Goal: Task Accomplishment & Management: Manage account settings

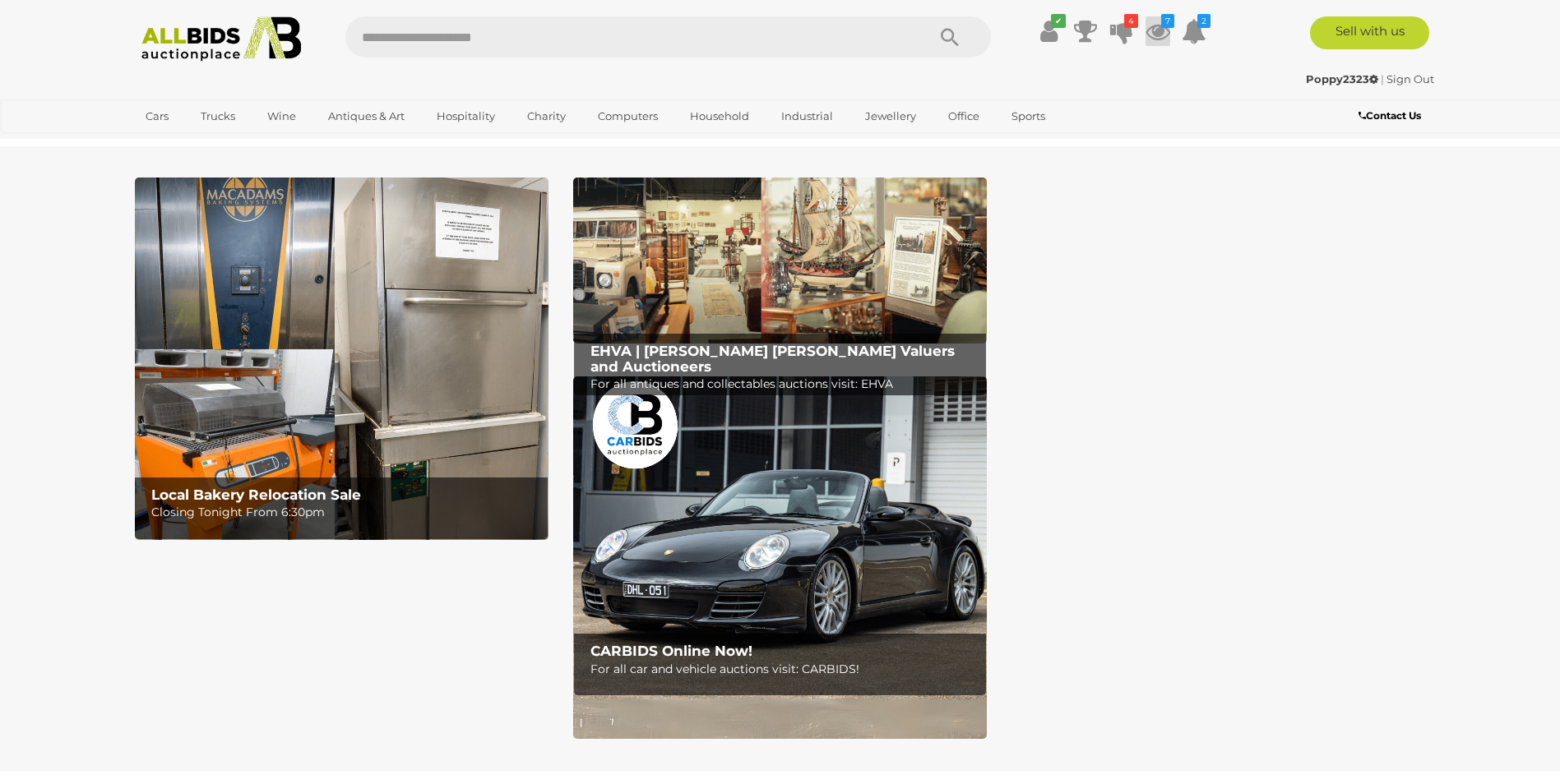
click at [1160, 31] on icon at bounding box center [1158, 31] width 25 height 29
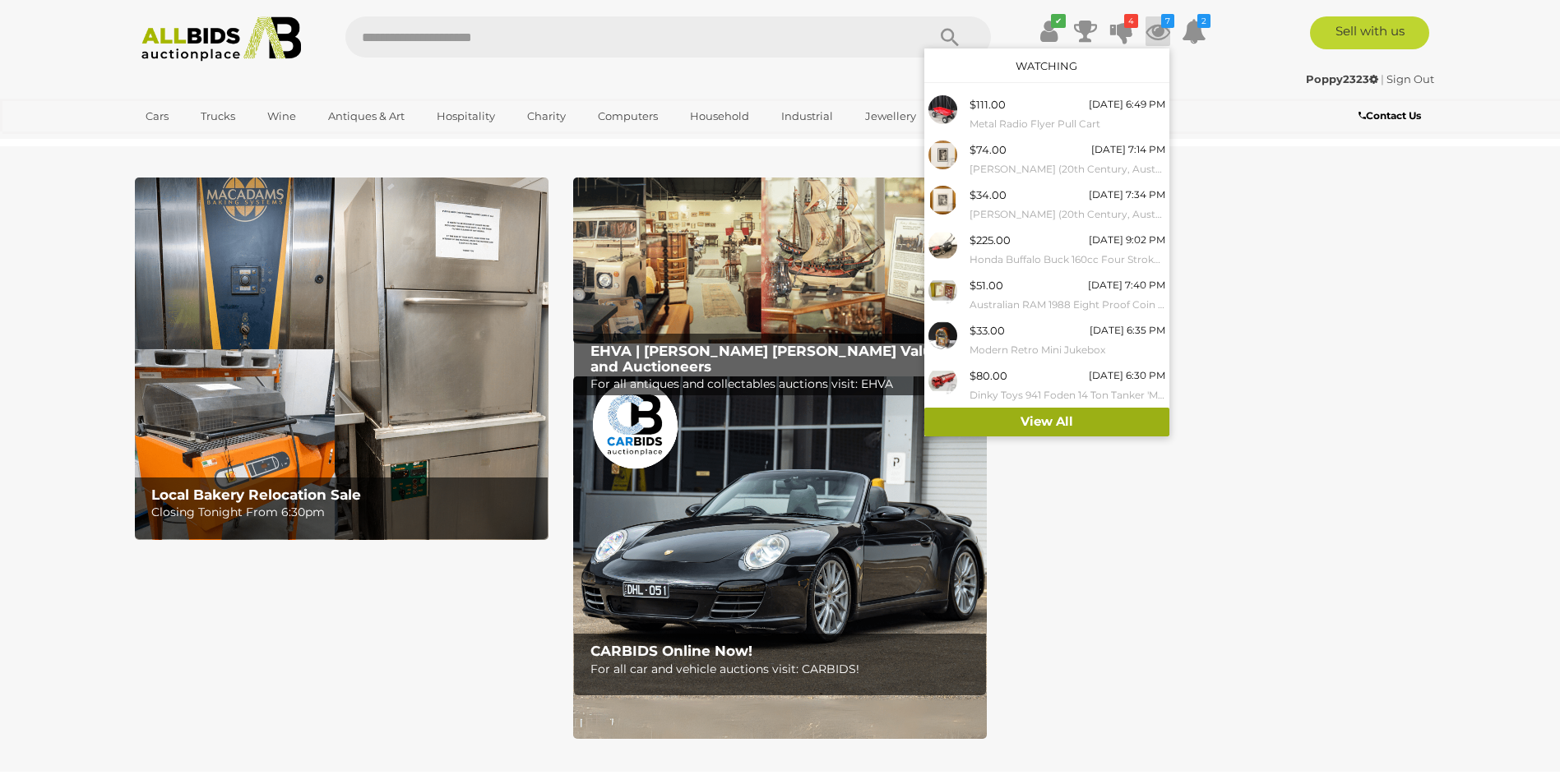
click at [1054, 414] on link "View All" at bounding box center [1046, 422] width 245 height 29
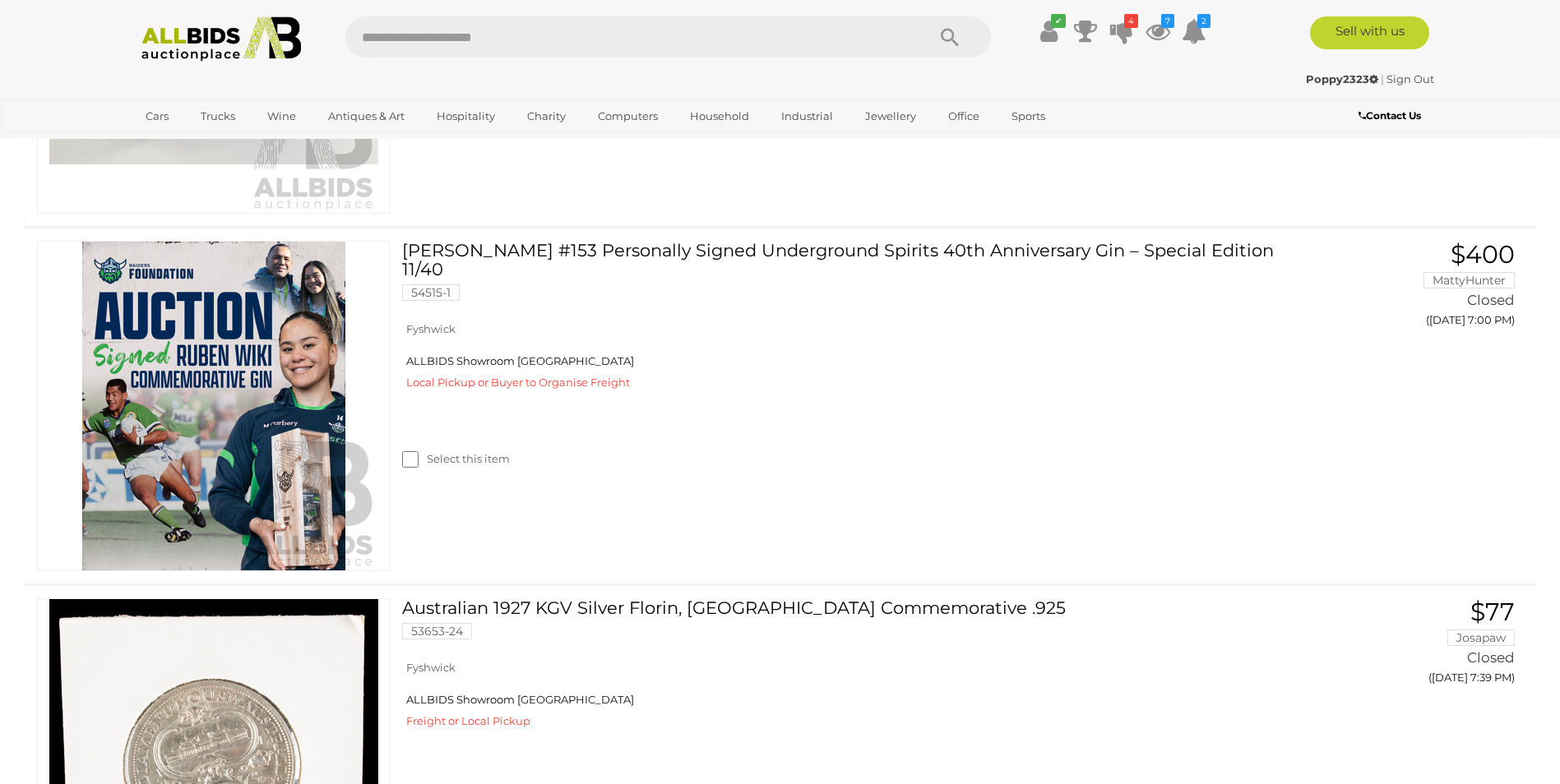
scroll to position [2795, 0]
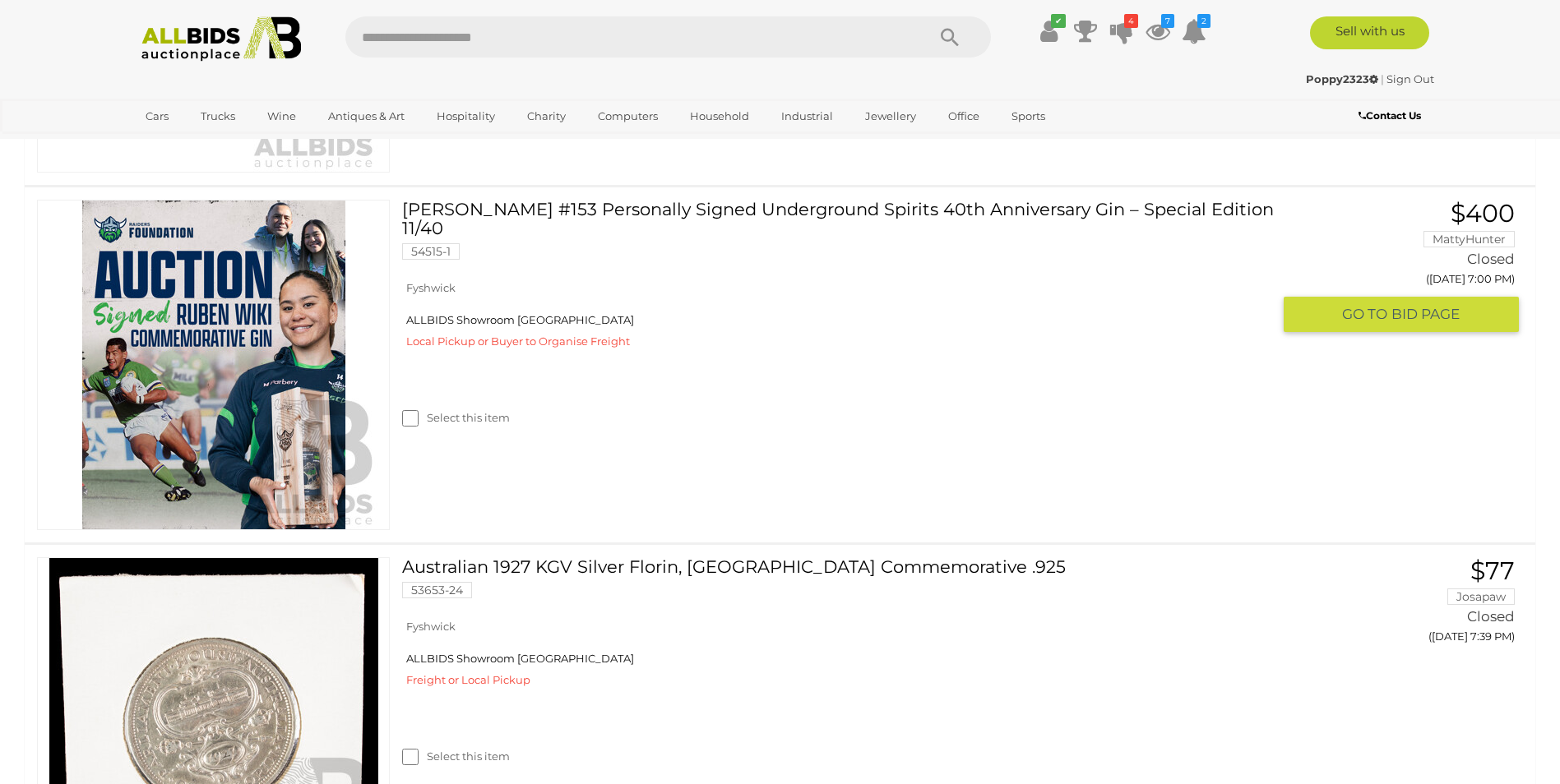
click at [422, 411] on div "Select this item" at bounding box center [843, 419] width 882 height 16
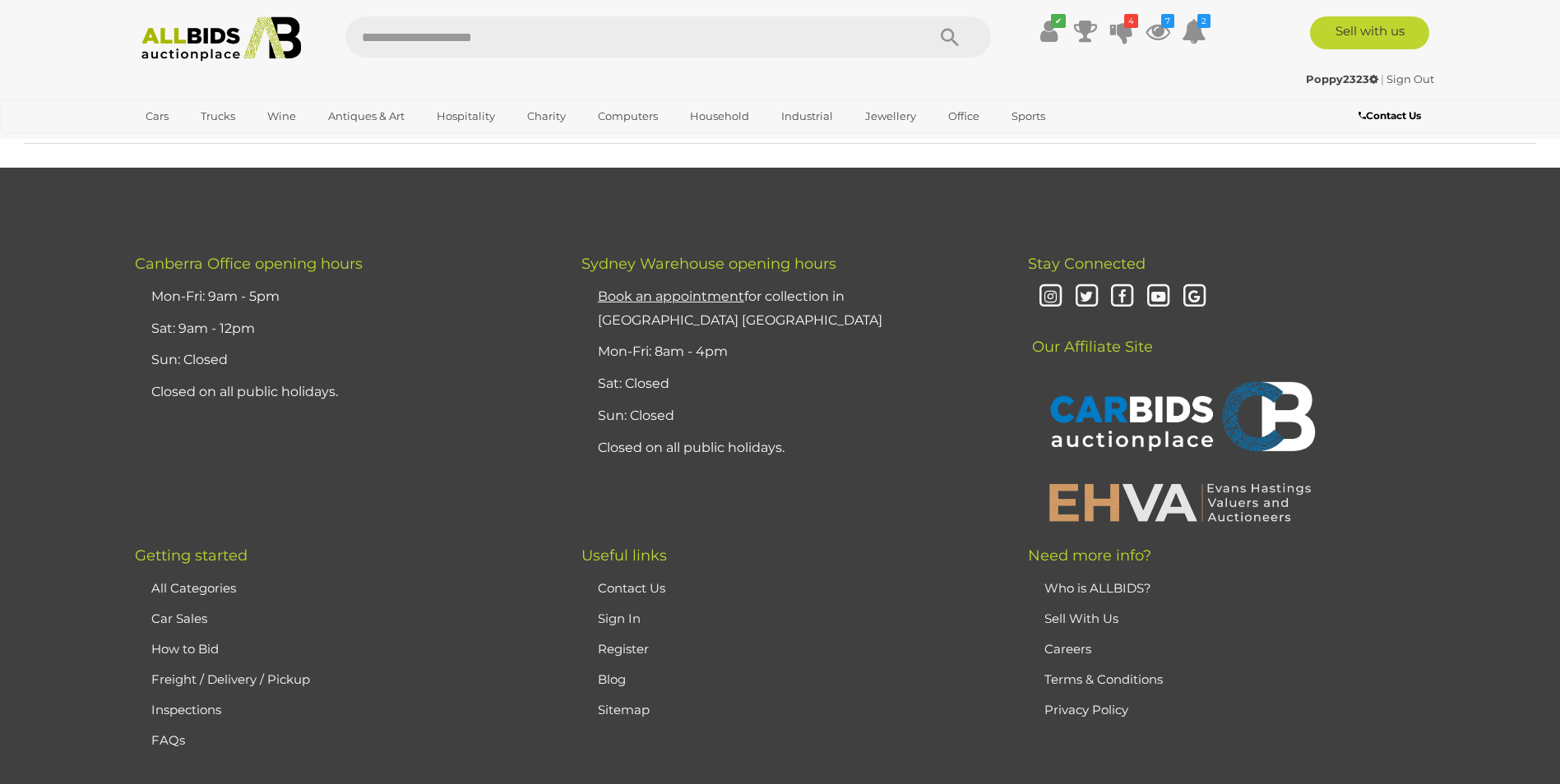
scroll to position [6165, 0]
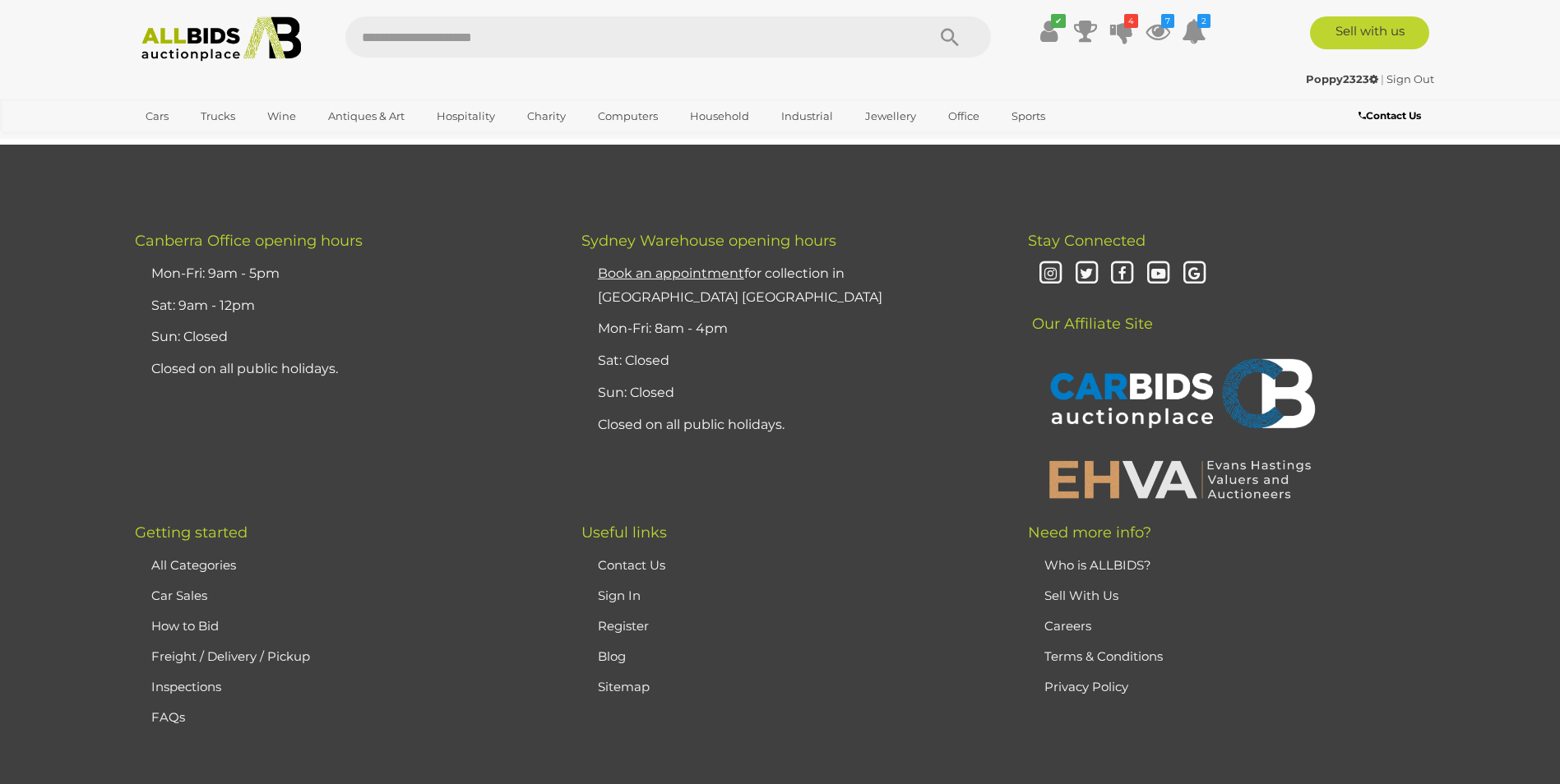
click at [774, 104] on button "Remove Selected Items" at bounding box center [779, 90] width 157 height 26
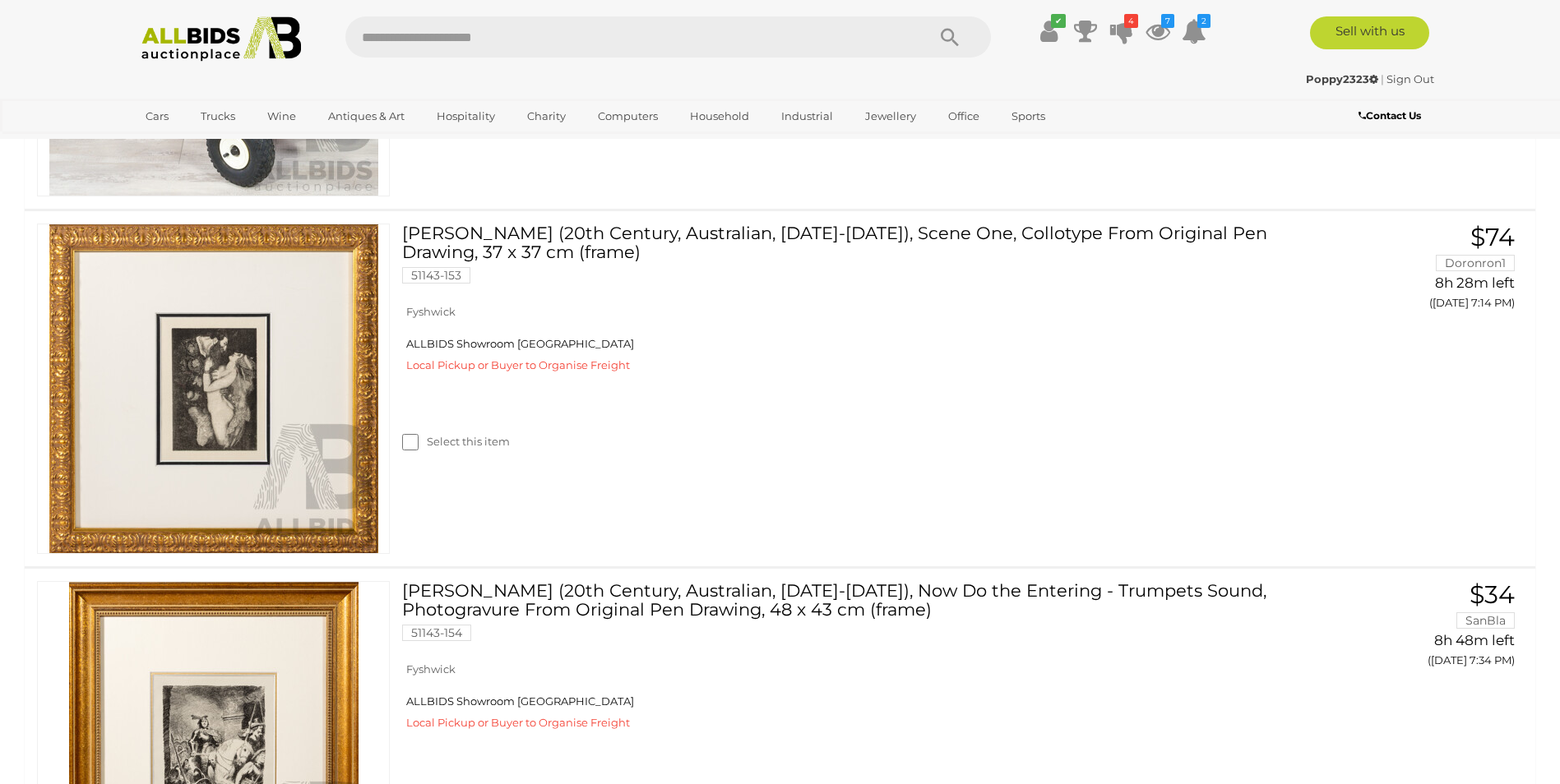
scroll to position [0, 0]
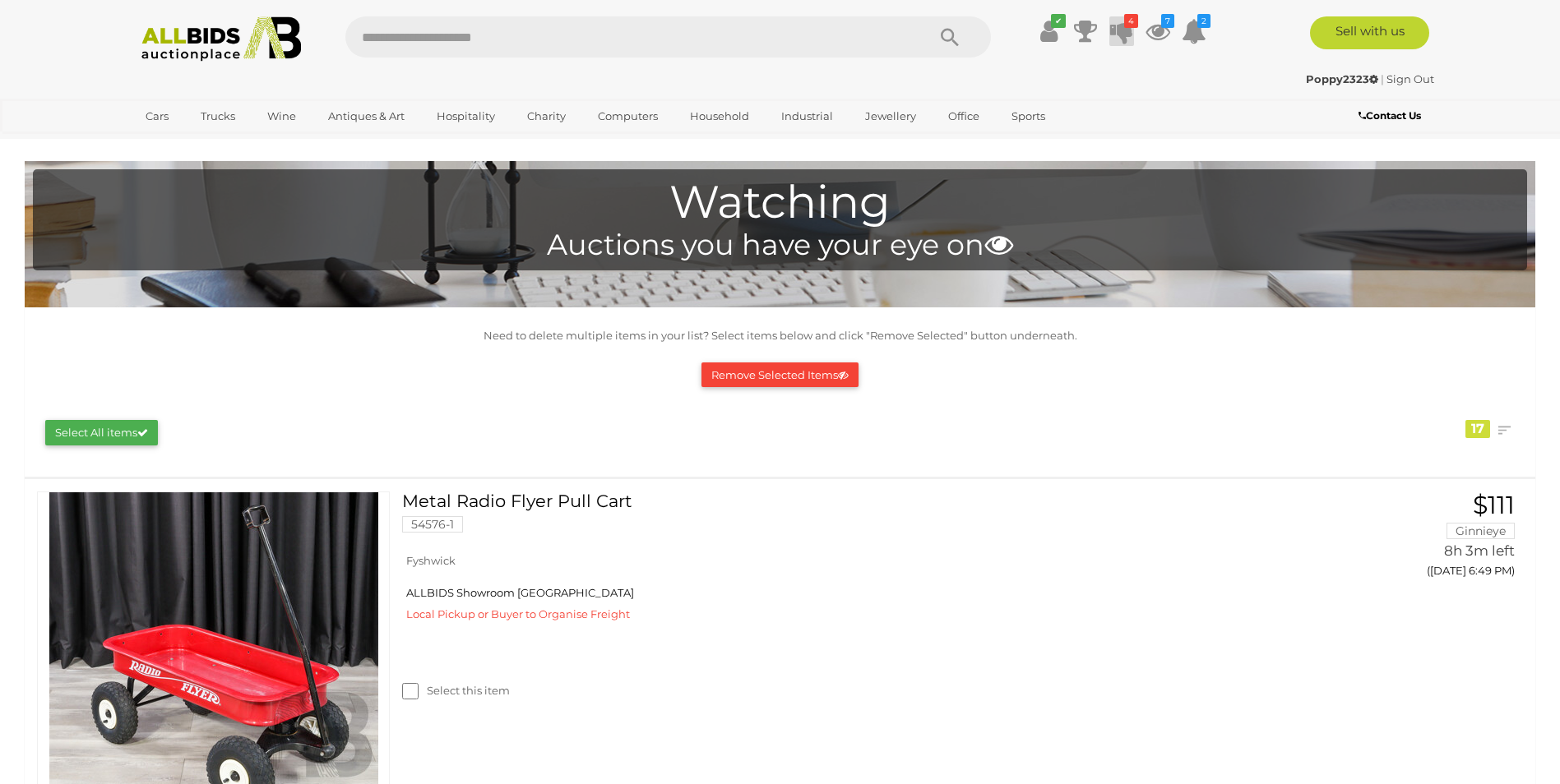
click at [1117, 33] on icon at bounding box center [1122, 31] width 23 height 29
